Goal: Use online tool/utility: Utilize a website feature to perform a specific function

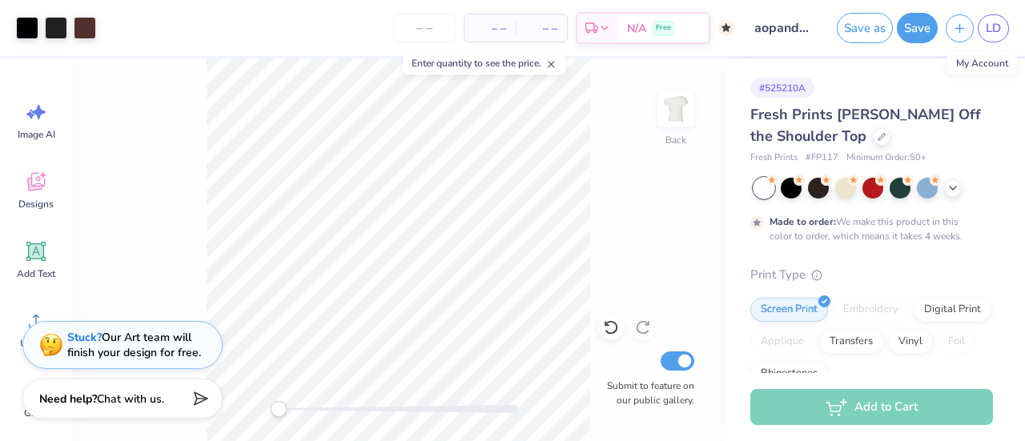
scroll to position [388, 0]
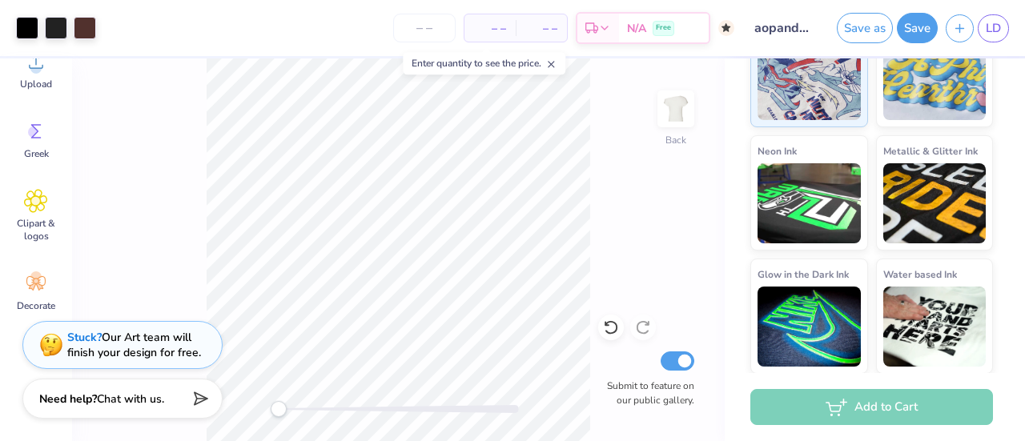
type input "11.57"
type input "6.76"
type input "7.66"
click at [554, 64] on line at bounding box center [551, 65] width 6 height 6
click at [916, 34] on button "Save" at bounding box center [917, 25] width 41 height 30
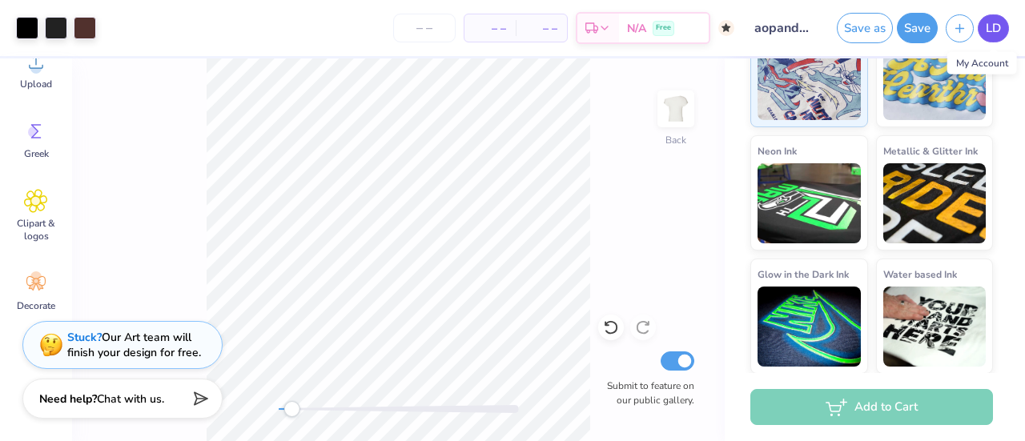
click at [993, 41] on link "LD" at bounding box center [993, 28] width 31 height 28
click at [1004, 30] on link "LD" at bounding box center [993, 28] width 31 height 28
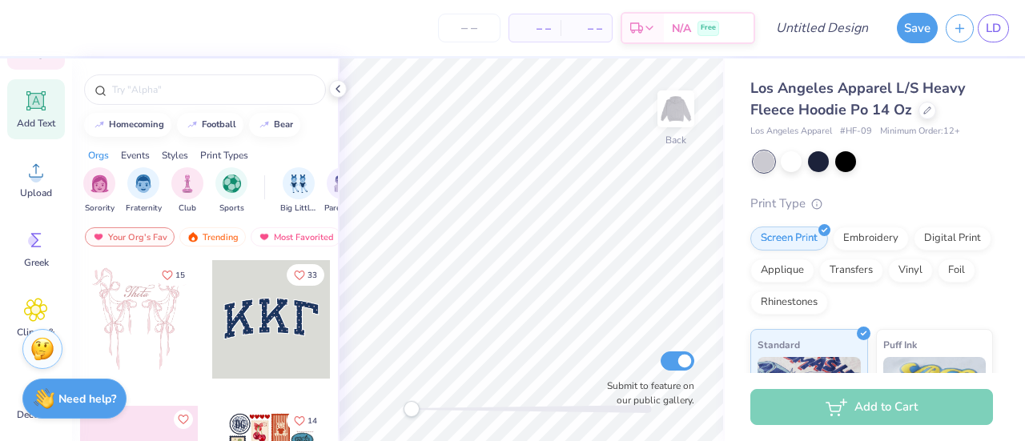
scroll to position [259, 0]
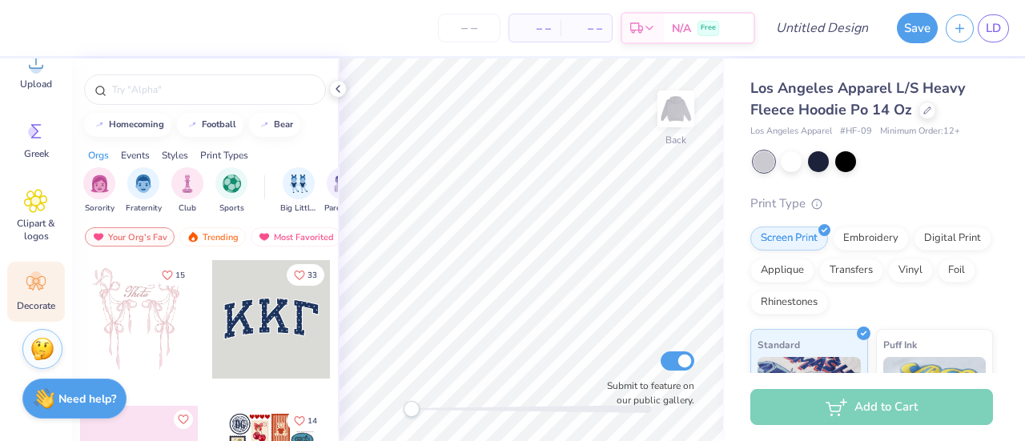
click at [37, 287] on icon at bounding box center [35, 283] width 19 height 14
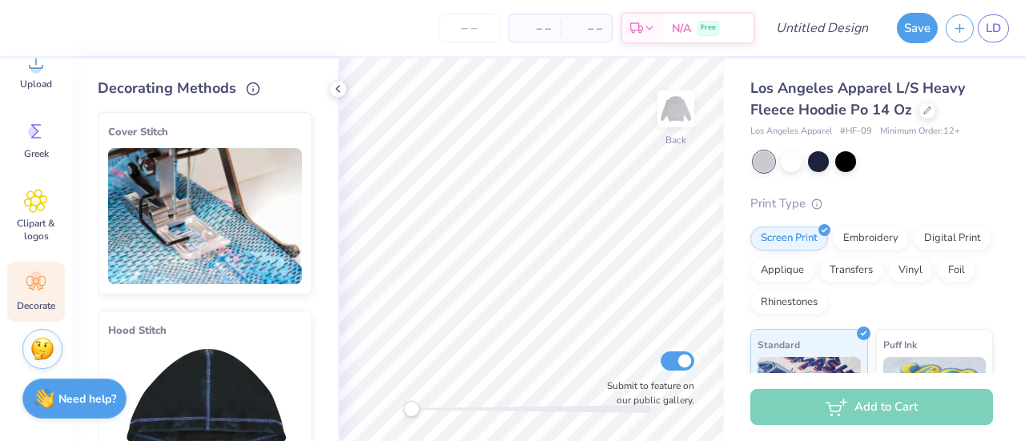
click at [217, 180] on img at bounding box center [205, 216] width 194 height 136
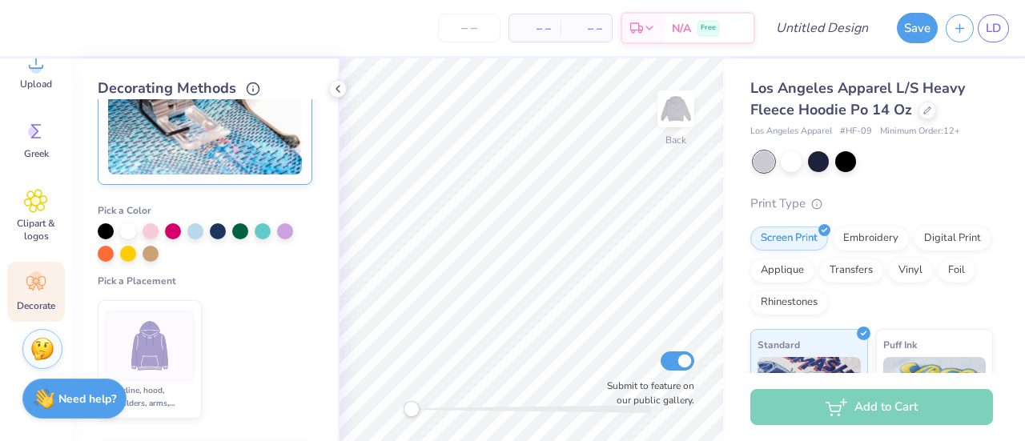
scroll to position [110, 0]
click at [152, 233] on div at bounding box center [151, 229] width 16 height 16
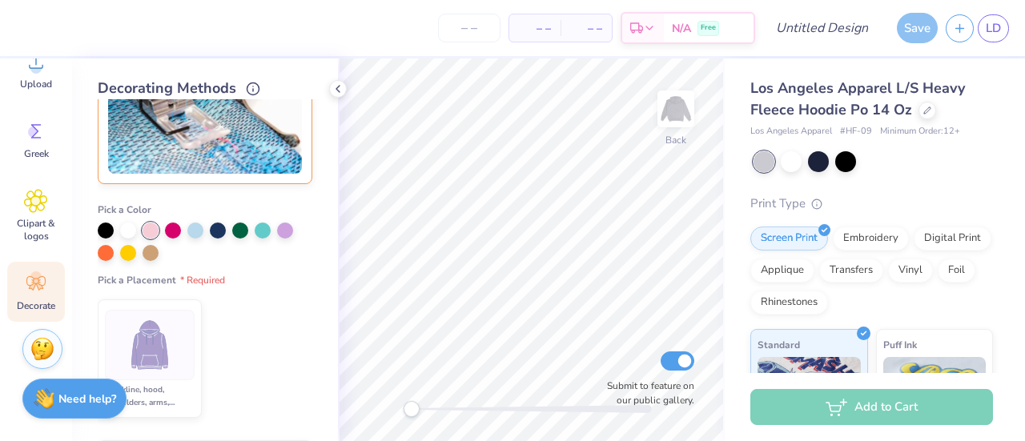
click at [142, 340] on img at bounding box center [150, 345] width 60 height 60
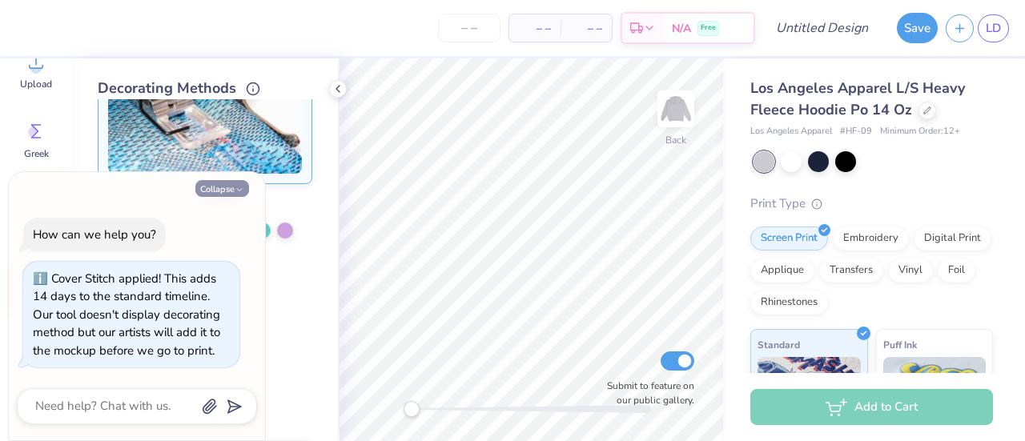
click at [231, 193] on button "Collapse" at bounding box center [222, 188] width 54 height 17
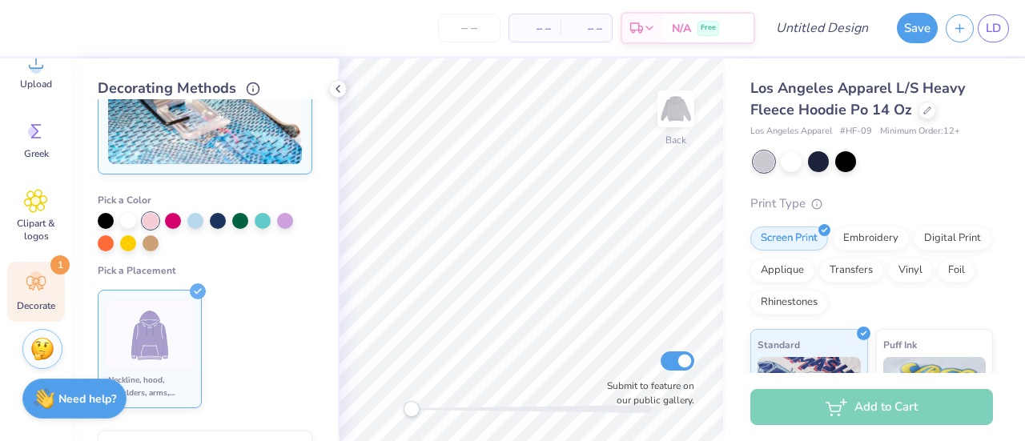
scroll to position [59, 0]
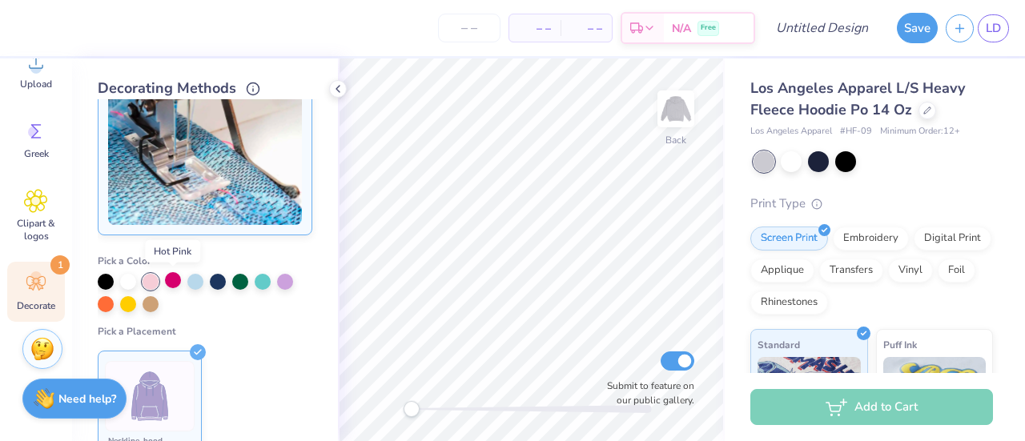
click at [175, 283] on div at bounding box center [173, 280] width 16 height 16
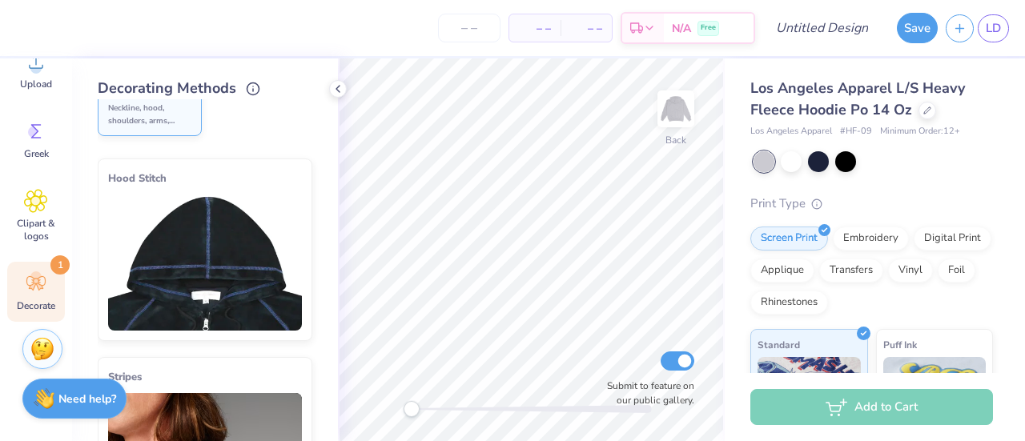
click at [231, 276] on img at bounding box center [205, 263] width 194 height 136
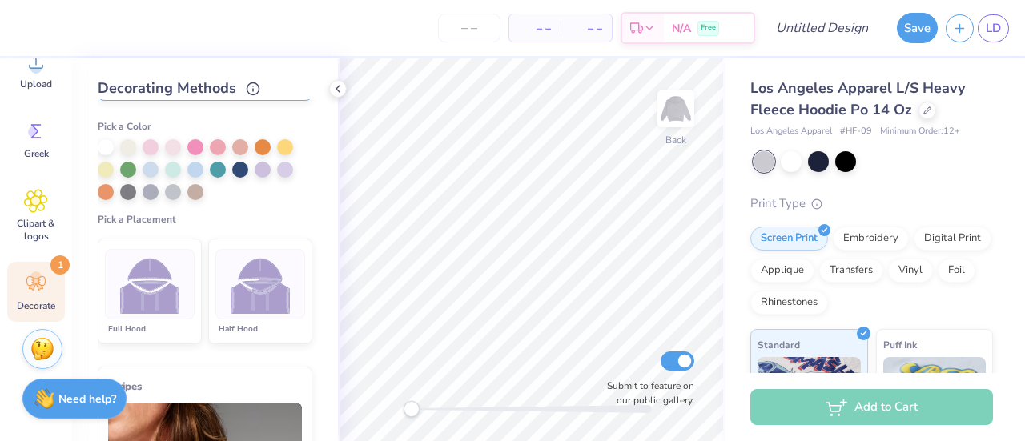
scroll to position [386, 0]
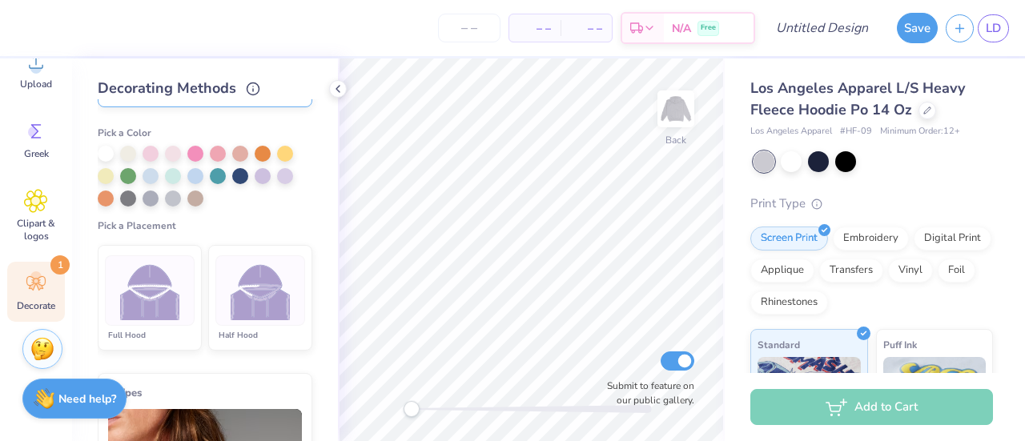
click at [156, 319] on div at bounding box center [150, 290] width 90 height 70
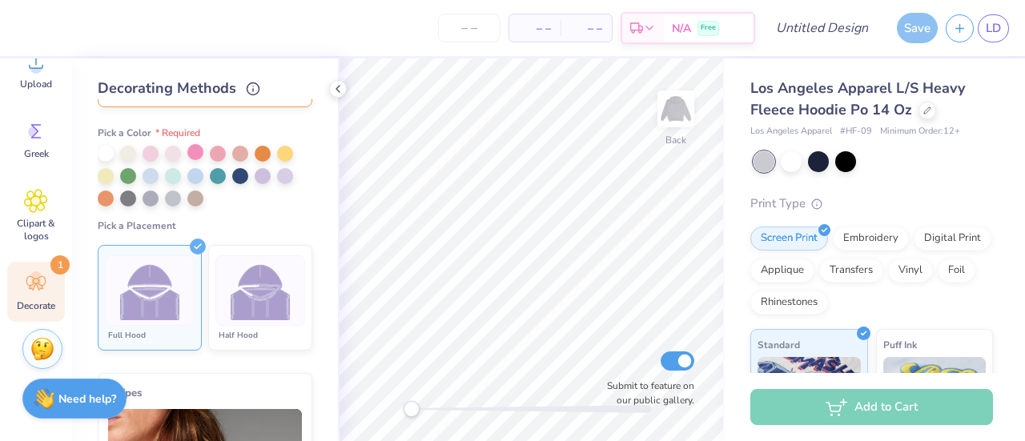
click at [197, 151] on div at bounding box center [195, 152] width 16 height 16
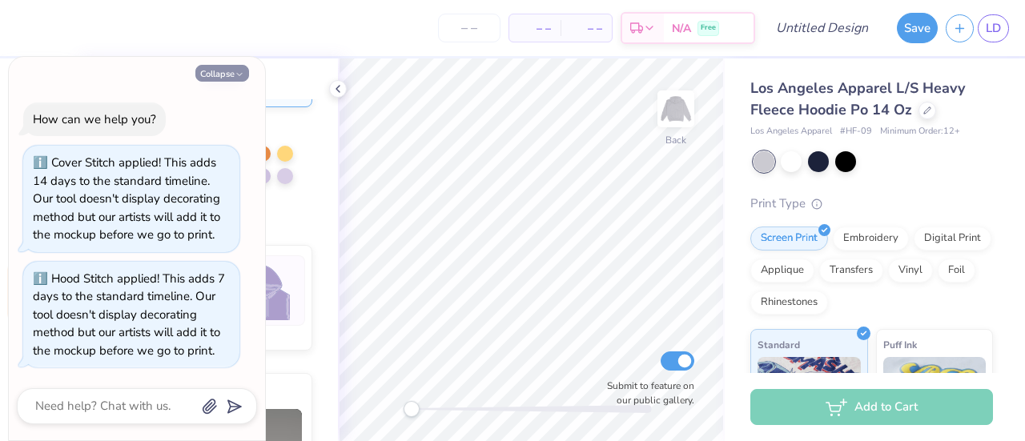
click at [231, 78] on button "Collapse" at bounding box center [222, 73] width 54 height 17
type textarea "x"
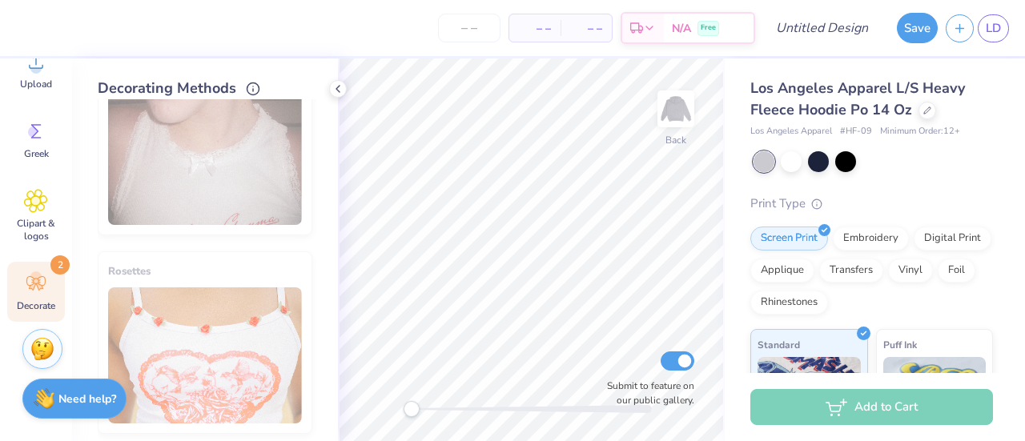
scroll to position [1306, 0]
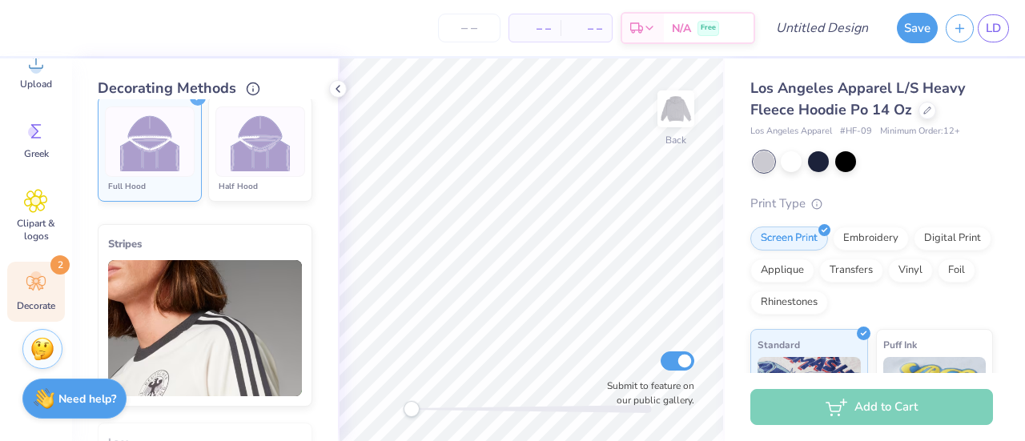
click at [233, 307] on img at bounding box center [205, 328] width 194 height 136
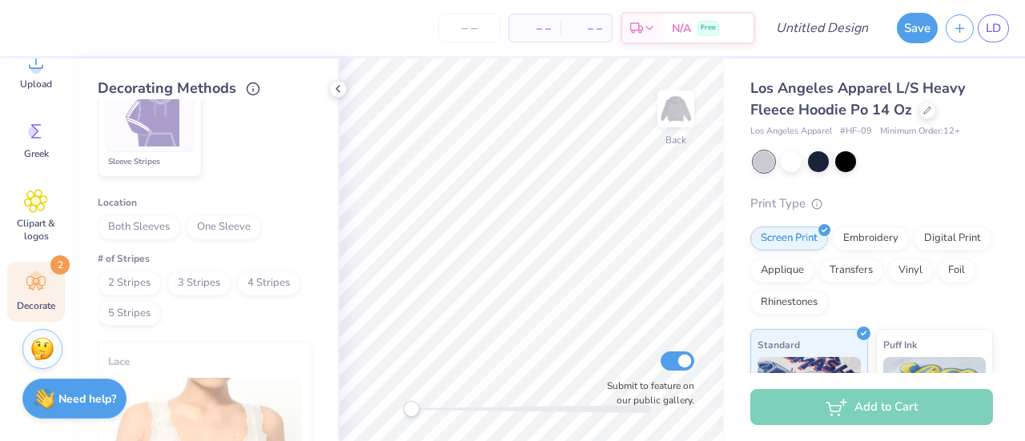
scroll to position [757, 0]
click at [938, 151] on div at bounding box center [872, 161] width 239 height 21
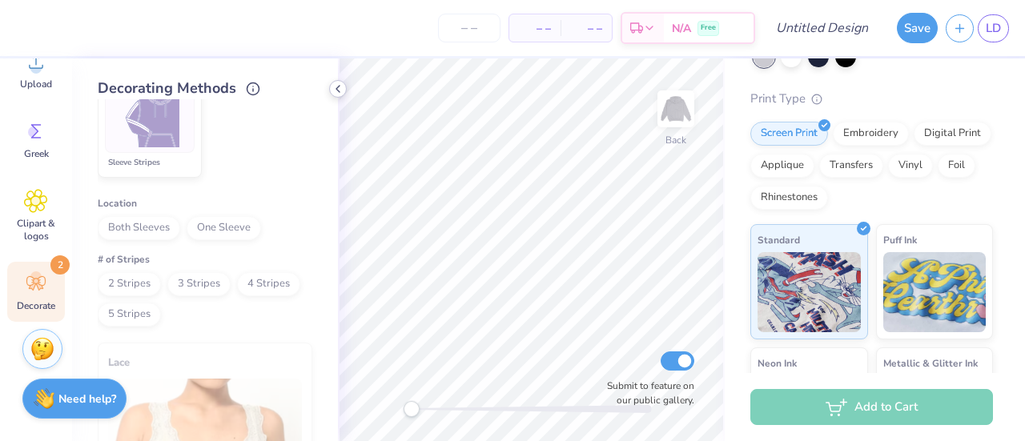
click at [341, 87] on icon at bounding box center [337, 88] width 13 height 13
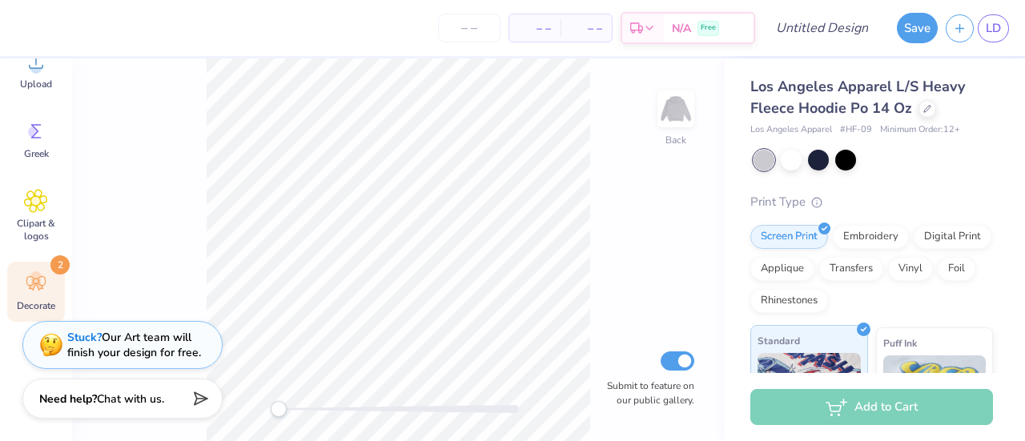
scroll to position [2, 0]
click at [669, 98] on img at bounding box center [676, 109] width 64 height 64
